Goal: Task Accomplishment & Management: Complete application form

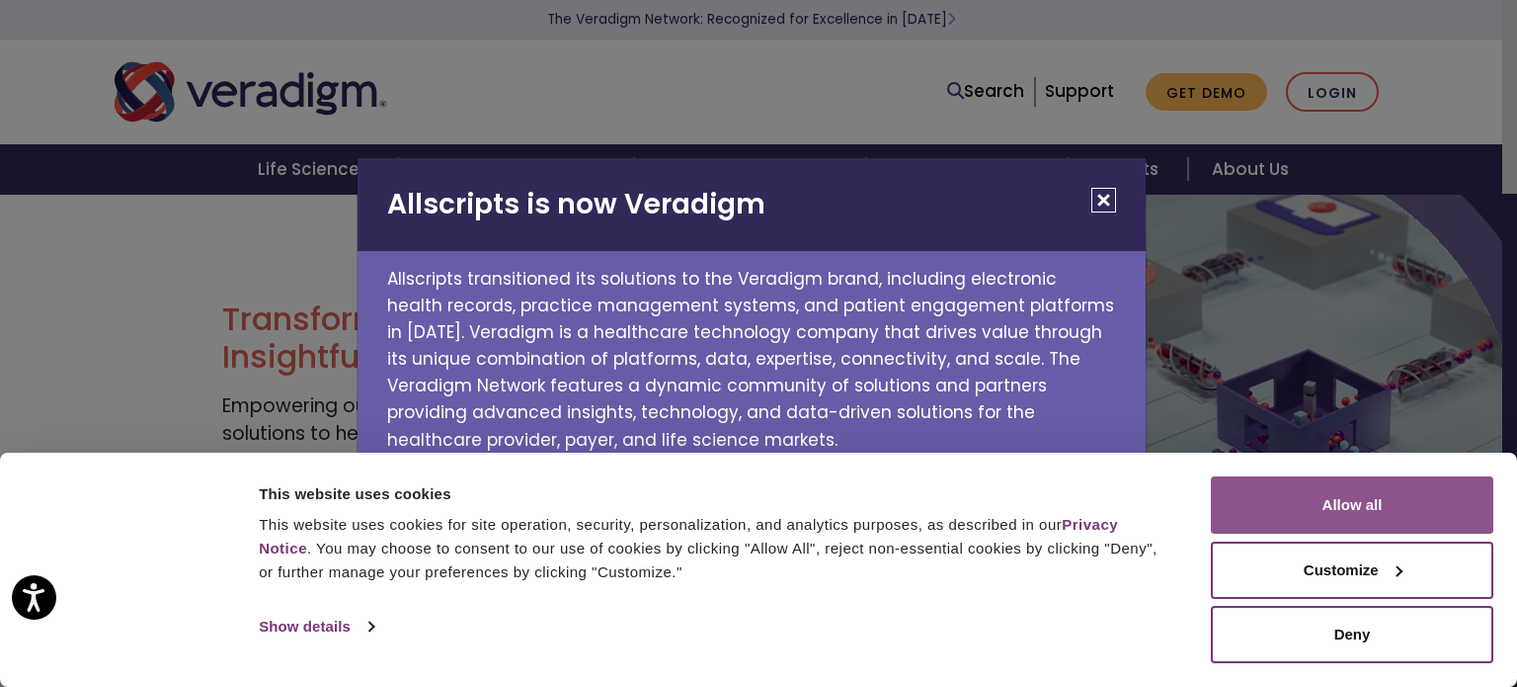
click at [1264, 501] on button "Allow all" at bounding box center [1352, 504] width 283 height 57
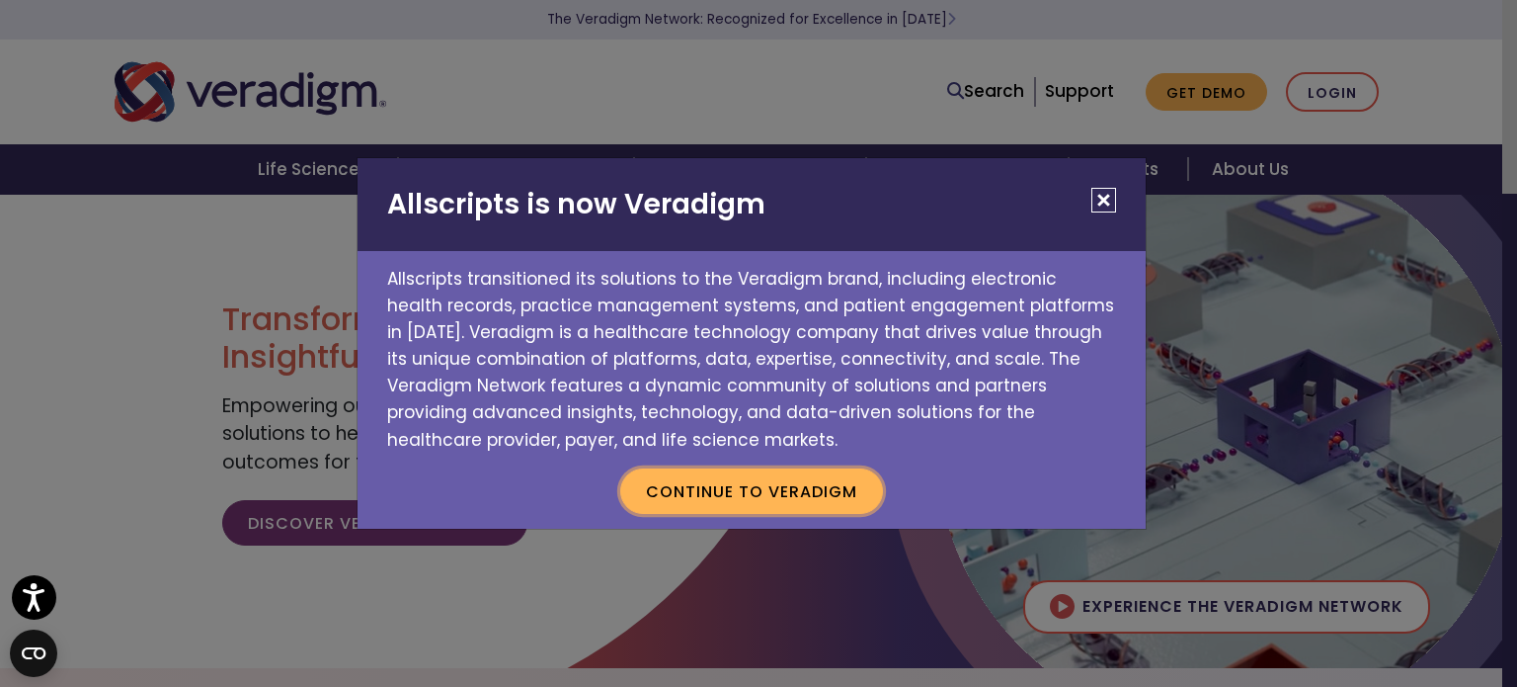
click at [807, 496] on button "Continue to Veradigm" at bounding box center [751, 490] width 263 height 45
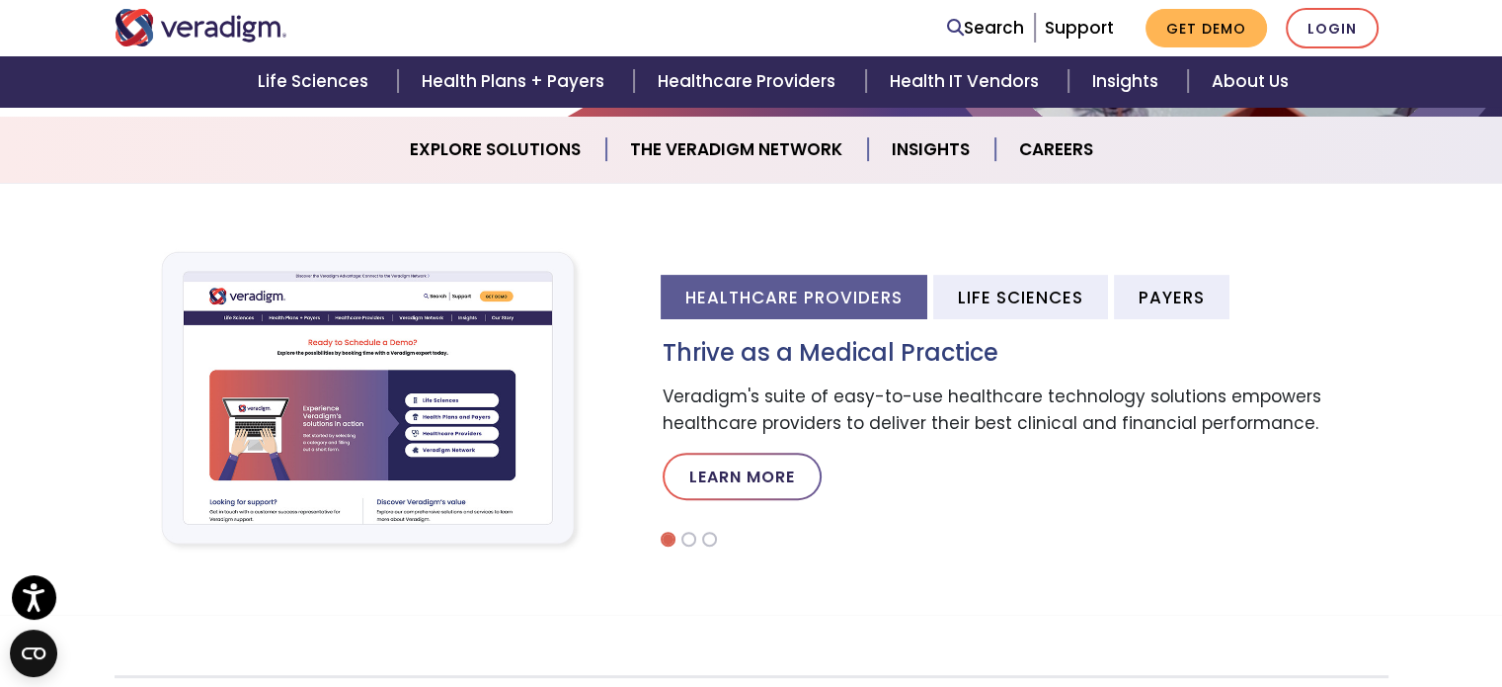
scroll to position [552, 0]
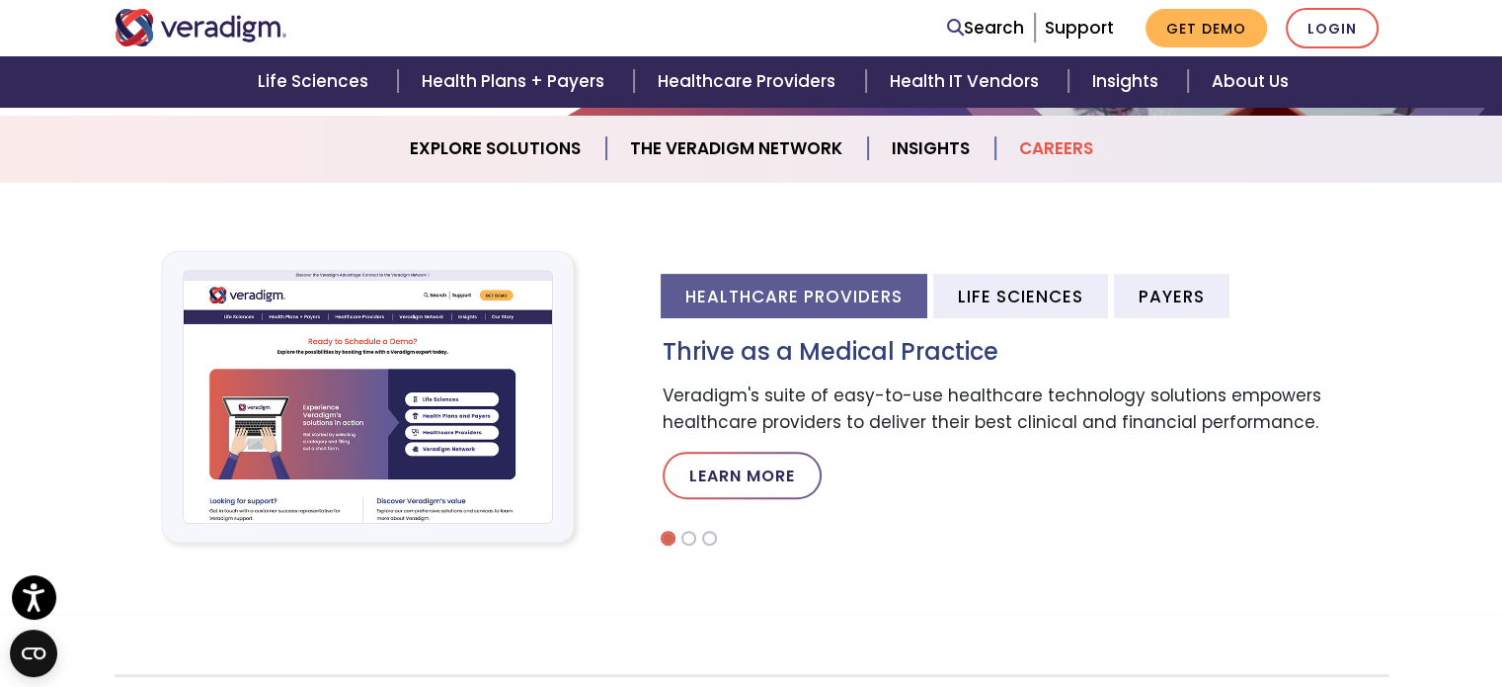
click at [1050, 161] on link "Careers" at bounding box center [1057, 148] width 122 height 50
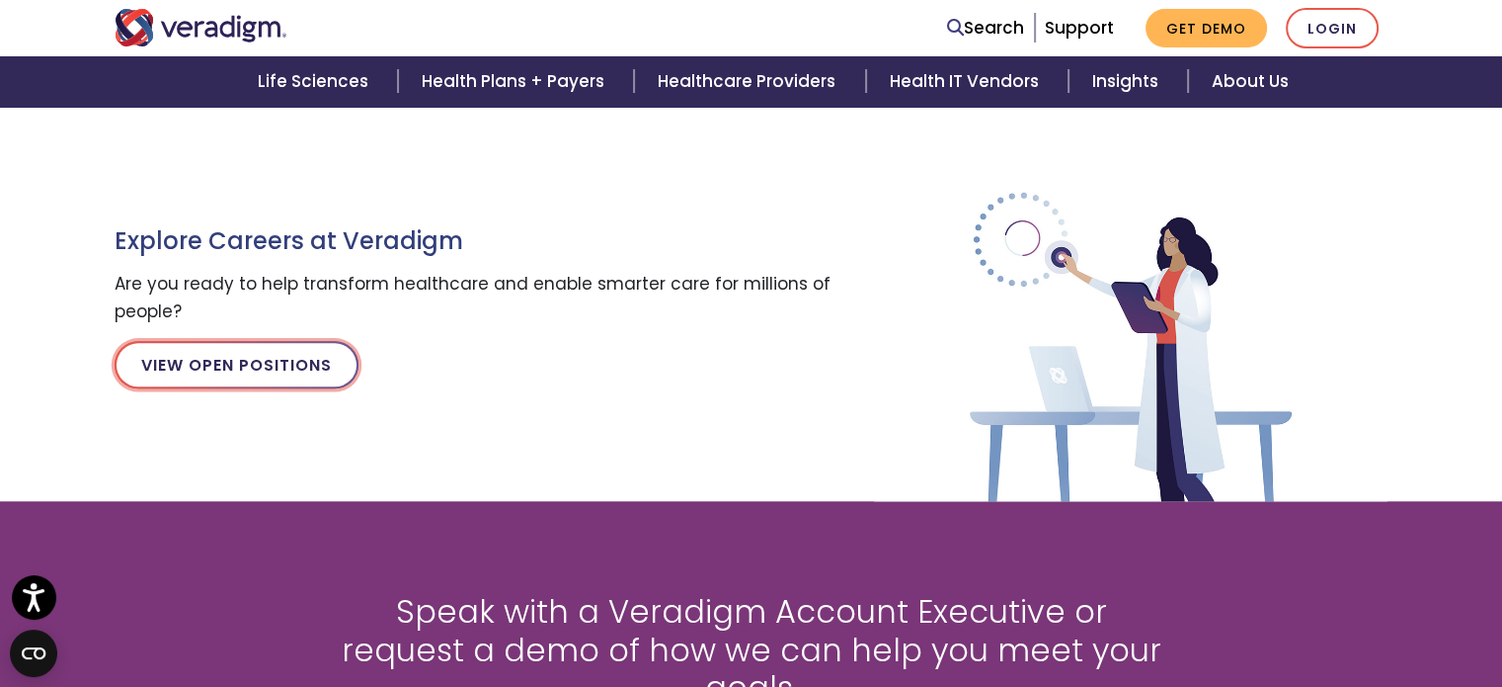
click at [212, 377] on link "View Open Positions" at bounding box center [237, 364] width 244 height 47
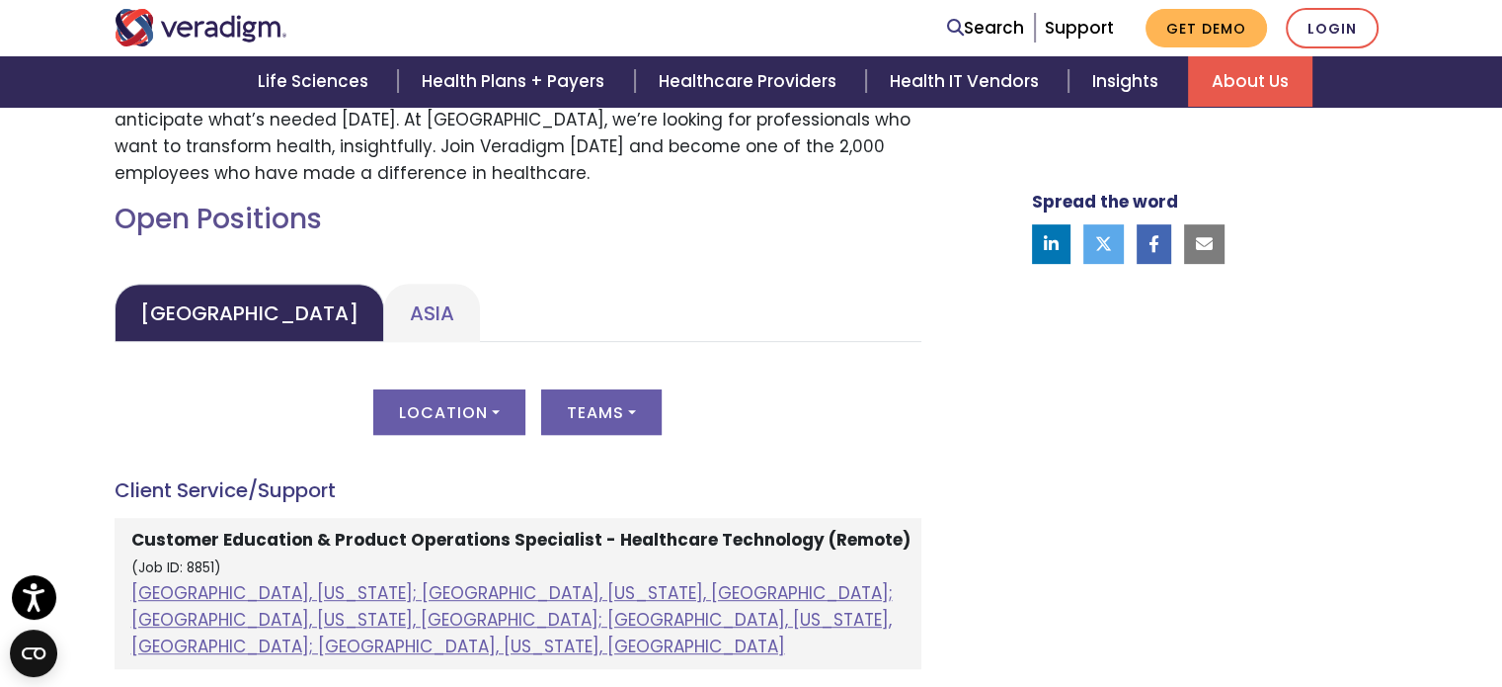
scroll to position [818, 0]
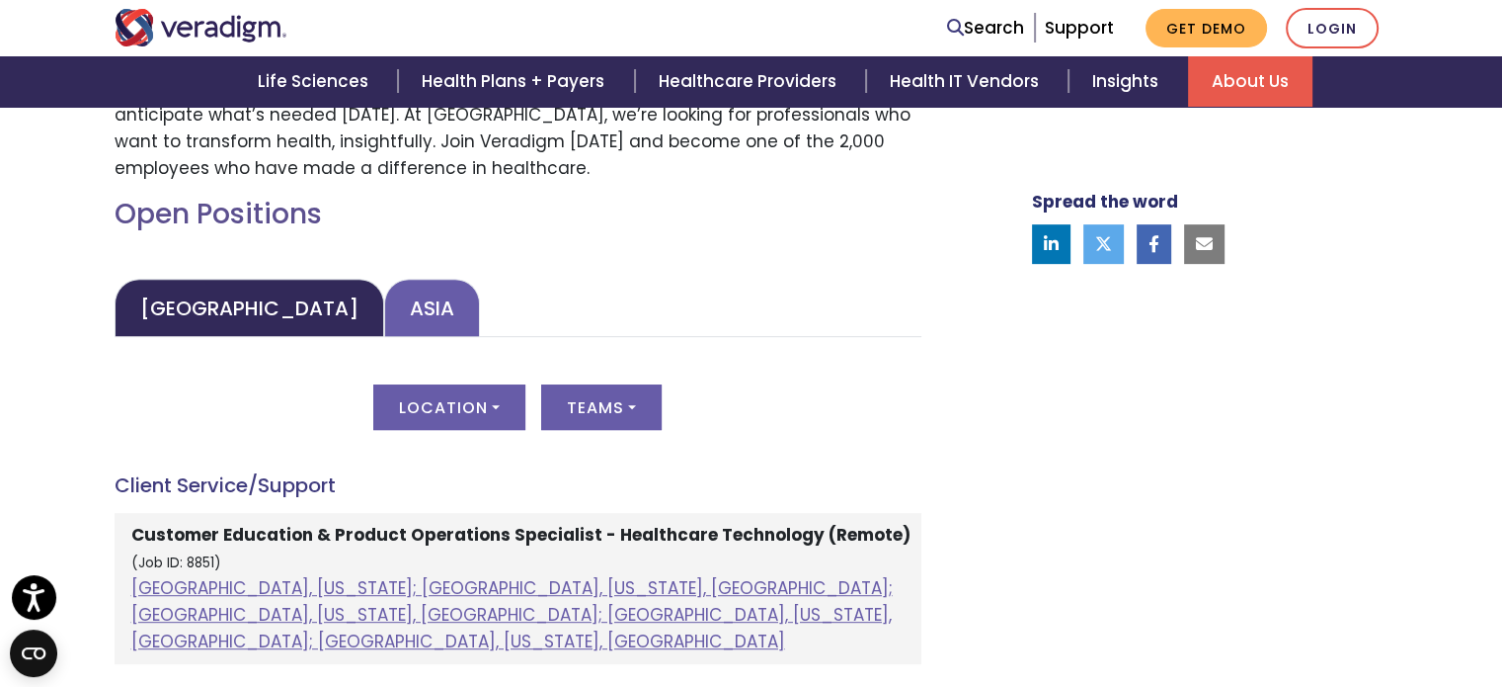
click at [384, 298] on link "Asia" at bounding box center [432, 308] width 96 height 58
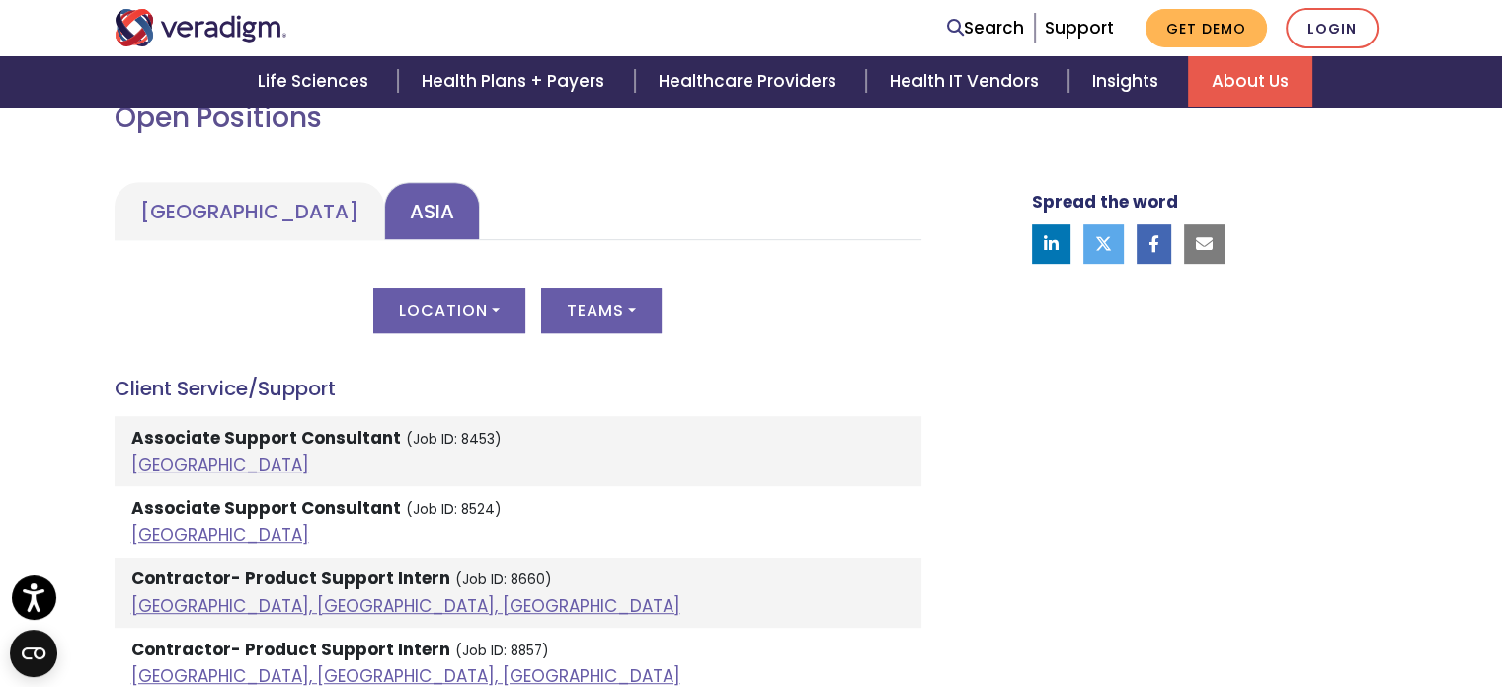
scroll to position [921, 0]
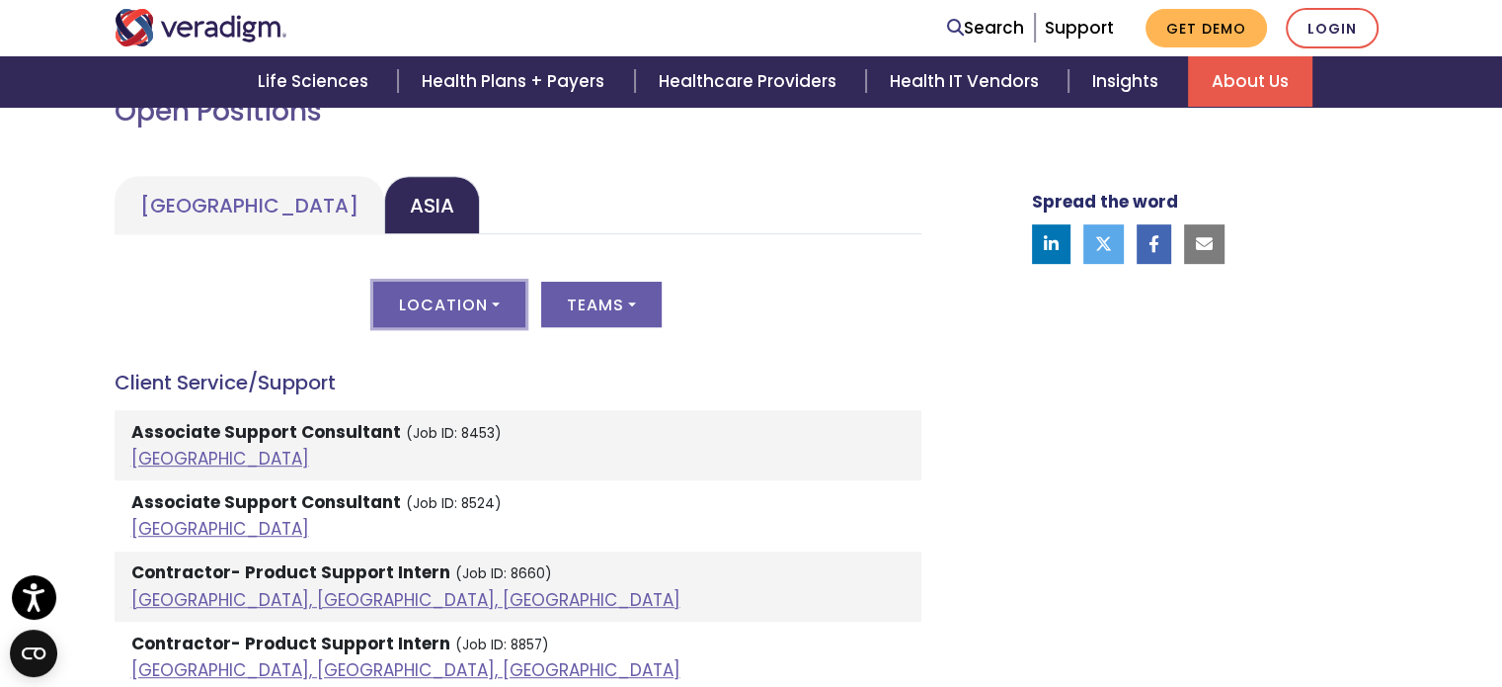
click at [435, 302] on button "Location" at bounding box center [449, 304] width 152 height 45
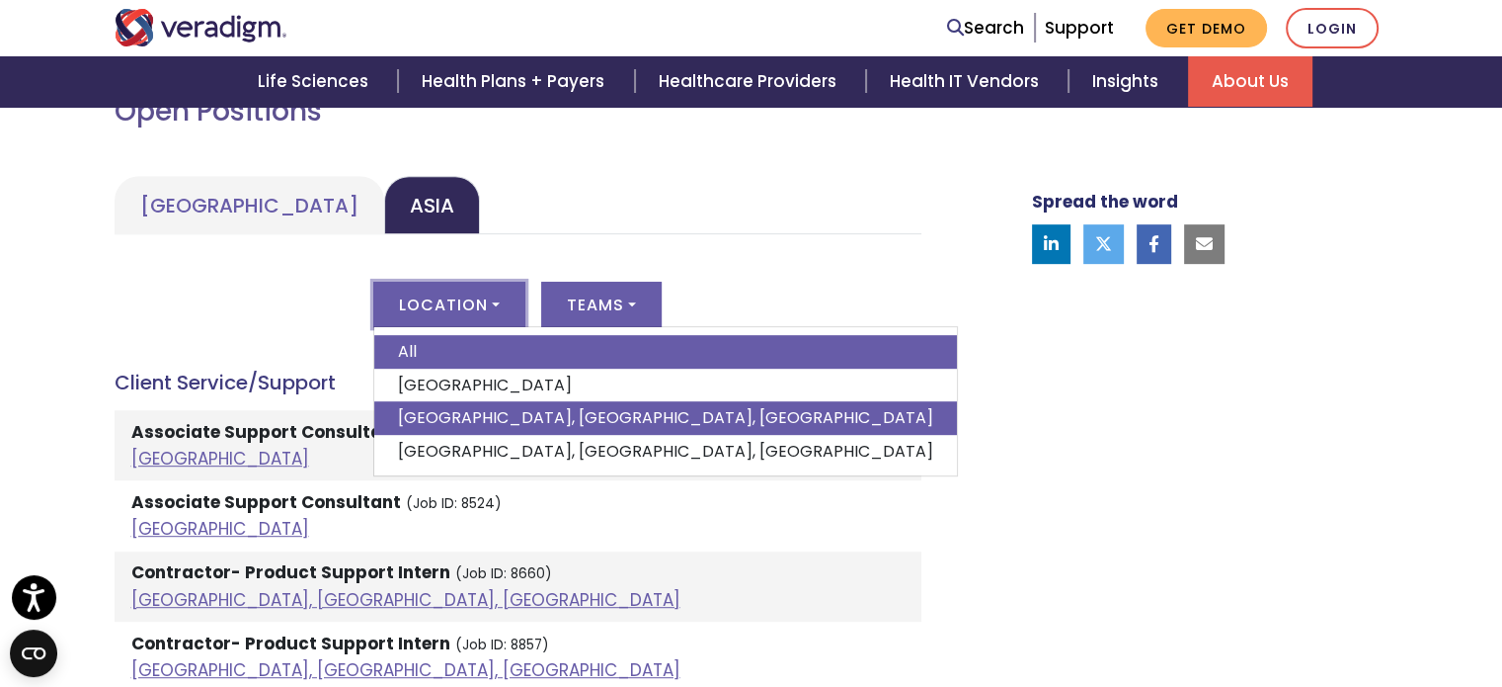
click at [433, 411] on link "Pune, Maharashtra, India" at bounding box center [665, 418] width 583 height 34
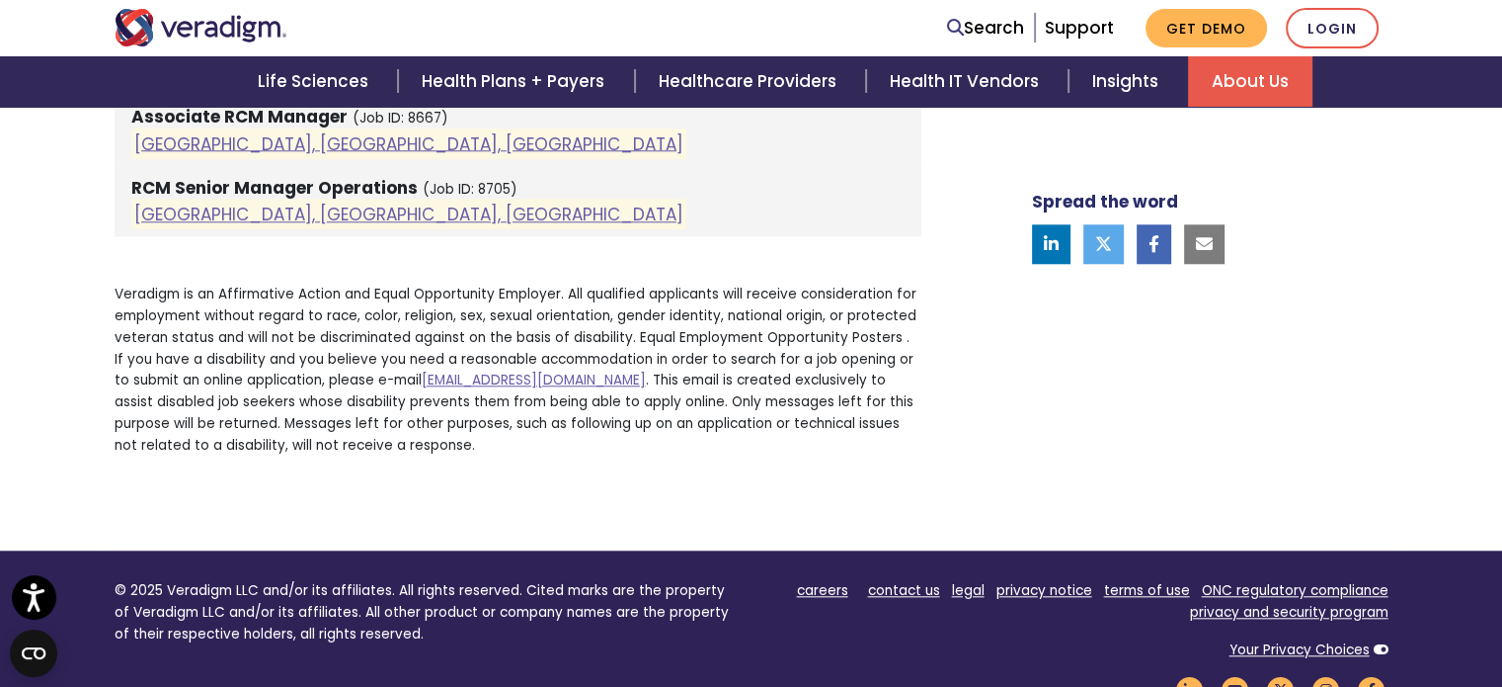
scroll to position [2134, 0]
